Goal: Transaction & Acquisition: Book appointment/travel/reservation

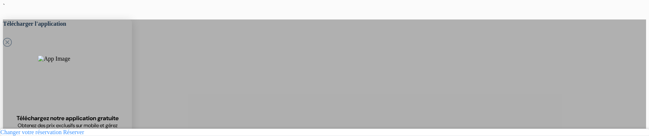
select select "mk"
select select "15"
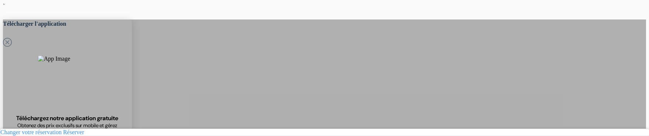
drag, startPoint x: 274, startPoint y: 43, endPoint x: 487, endPoint y: 111, distance: 223.6
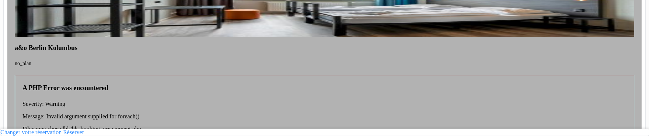
scroll to position [346, 0]
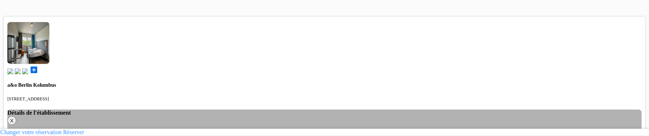
scroll to position [380, 0]
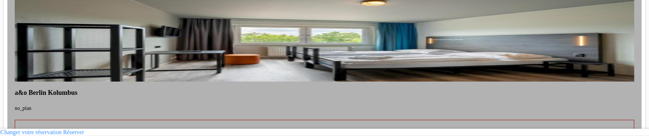
drag, startPoint x: 377, startPoint y: 40, endPoint x: 487, endPoint y: 72, distance: 115.2
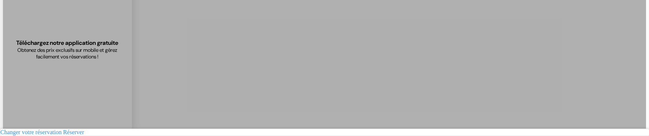
scroll to position [0, 0]
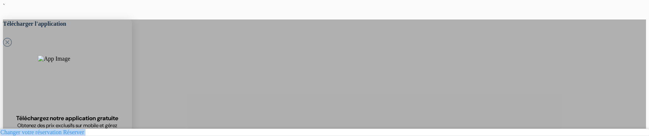
drag, startPoint x: 498, startPoint y: 41, endPoint x: 491, endPoint y: 128, distance: 88.0
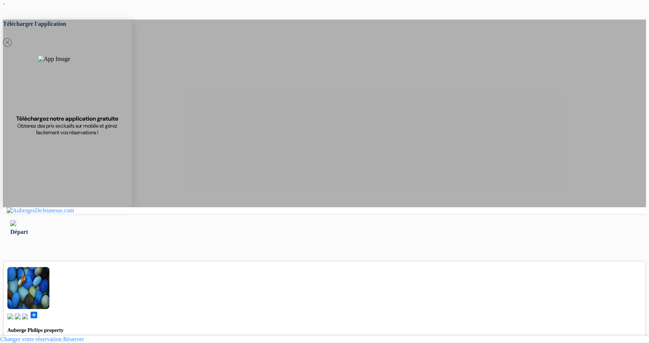
type input "Ardonit"
type input "saliji"
type input "[EMAIL_ADDRESS][DOMAIN_NAME]"
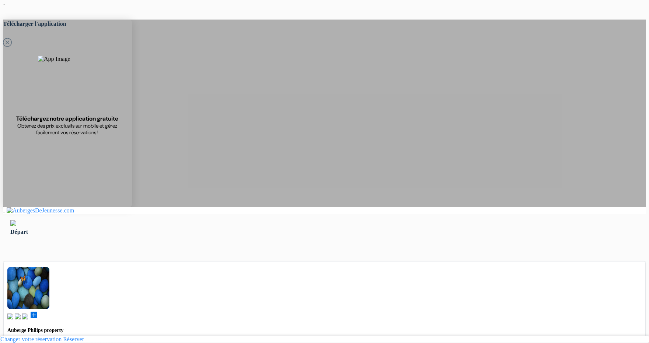
type input "070580897"
type input "Saliji"
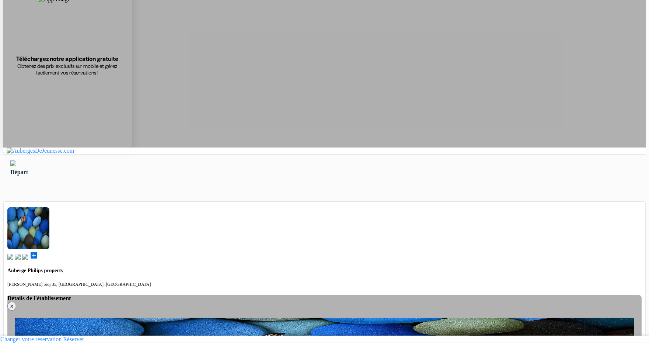
scroll to position [70, 0]
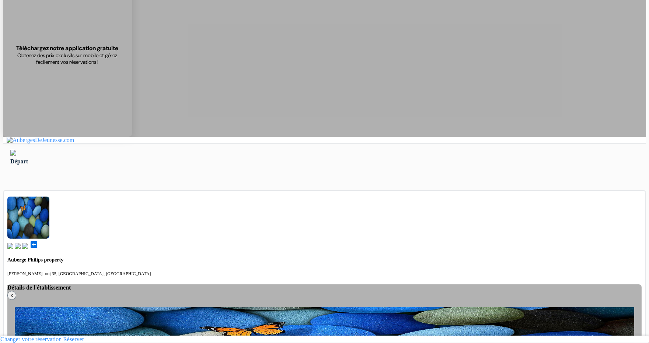
select select "236"
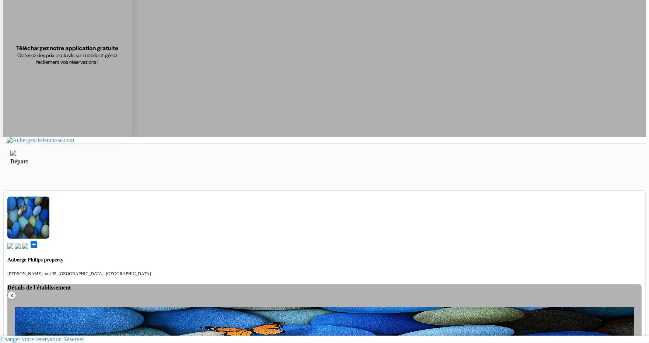
select select "2"
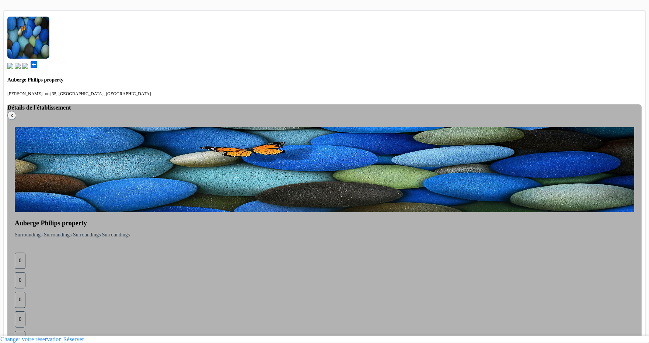
scroll to position [250, 0]
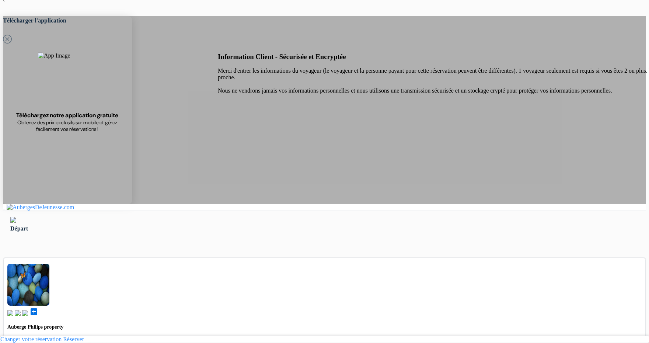
scroll to position [0, 0]
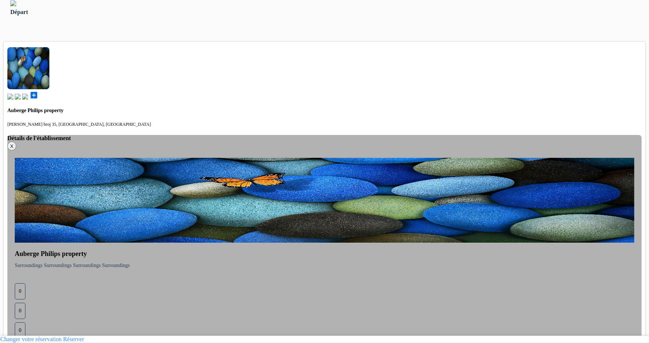
scroll to position [250, 0]
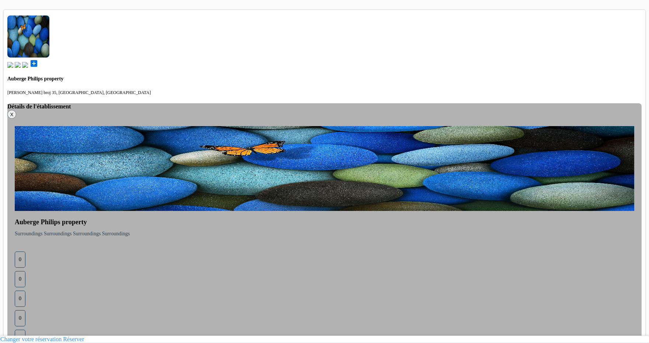
drag, startPoint x: 238, startPoint y: 259, endPoint x: 343, endPoint y: 308, distance: 115.4
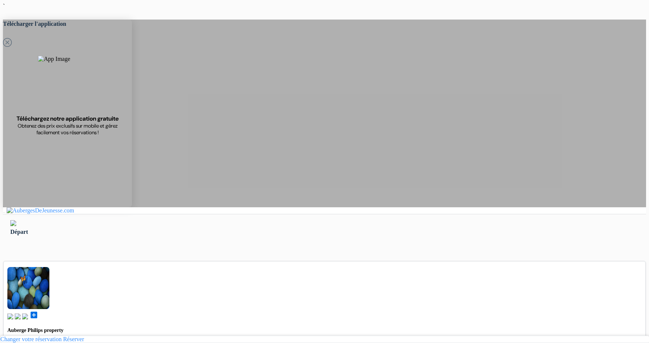
select select "236"
select select "2"
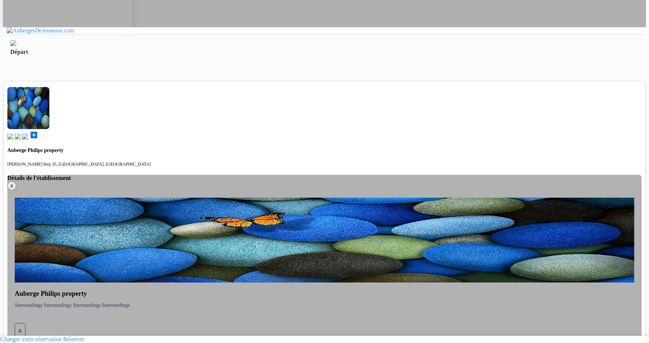
scroll to position [179, 0]
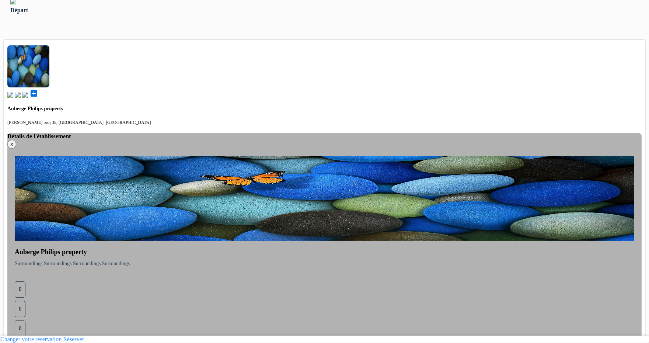
scroll to position [250, 0]
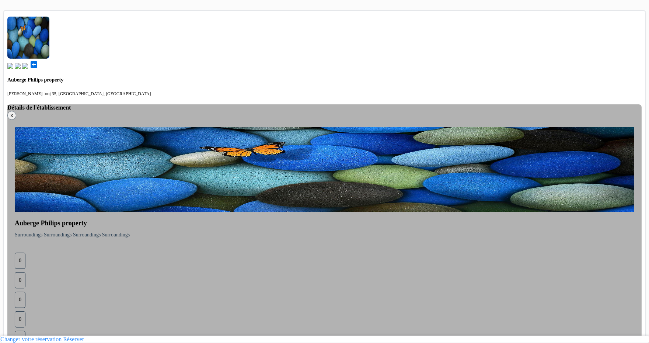
type input "70 580 897"
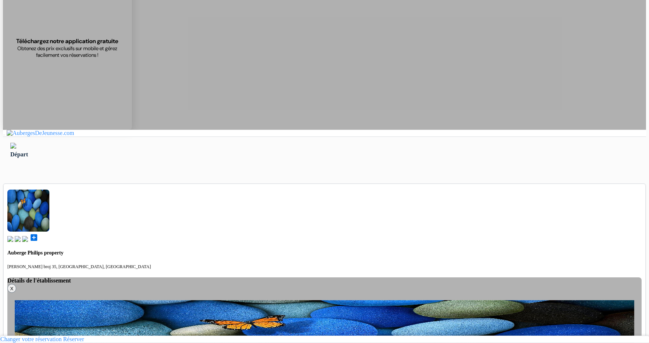
scroll to position [102, 0]
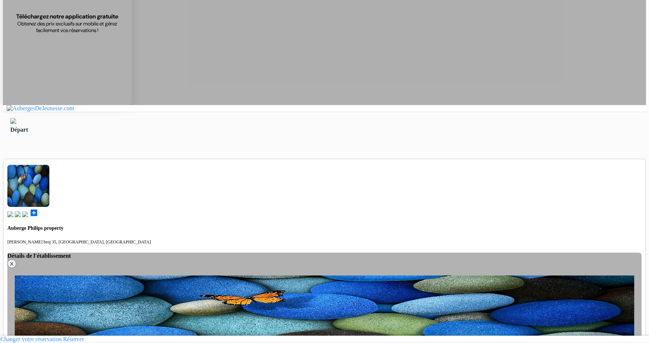
select select "130"
